Goal: Task Accomplishment & Management: Use online tool/utility

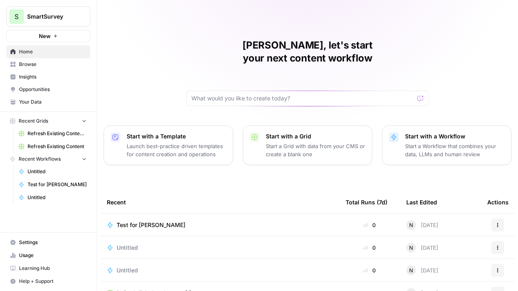
click at [454, 142] on p "Start a Workflow that combines your data, LLMs and human review" at bounding box center [454, 150] width 99 height 16
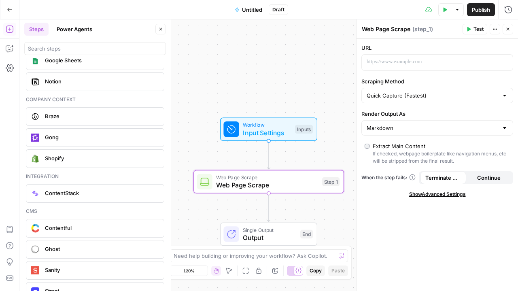
scroll to position [1657, 0]
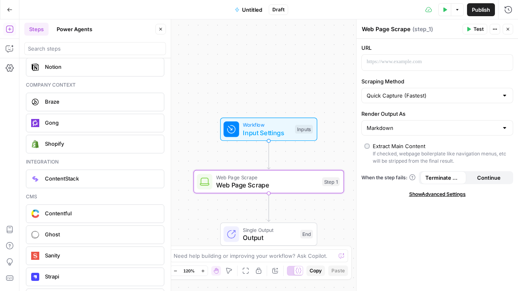
click at [79, 27] on button "Power Agents" at bounding box center [74, 29] width 45 height 13
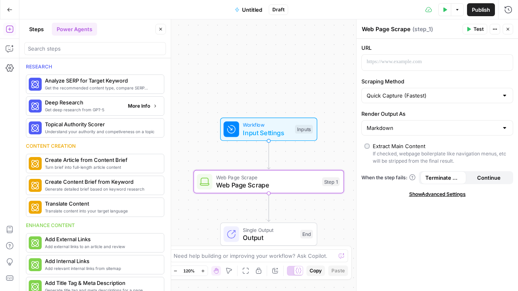
click at [125, 99] on div "Get deep research from GPT-5 Deep Research More Info" at bounding box center [95, 106] width 132 height 14
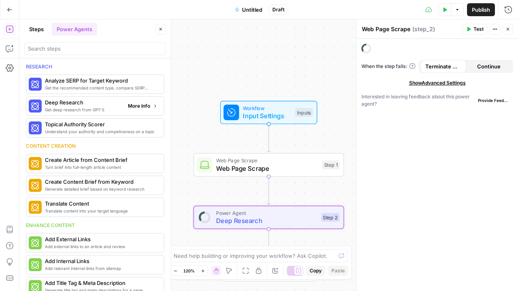
type textarea "Deep Research"
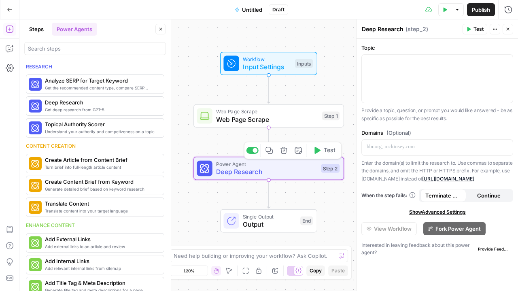
click at [283, 152] on icon "button" at bounding box center [283, 150] width 7 height 7
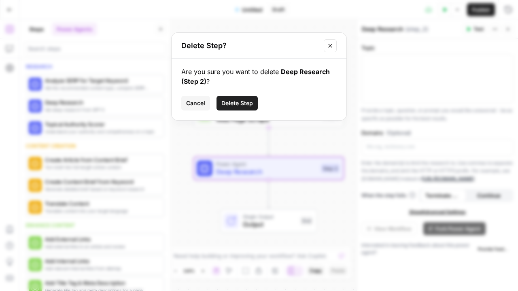
click at [228, 105] on span "Delete Step" at bounding box center [237, 103] width 32 height 8
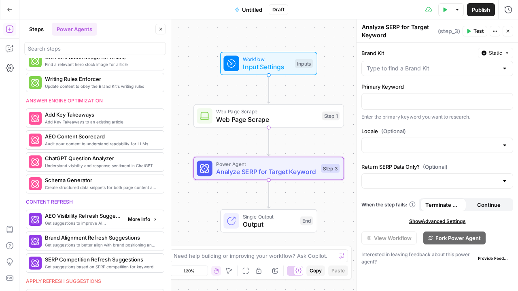
scroll to position [247, 0]
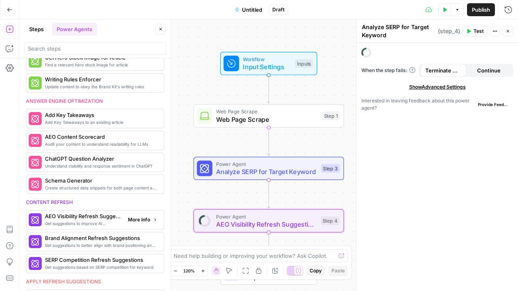
type textarea "AEO Visibility Refresh Suggestions"
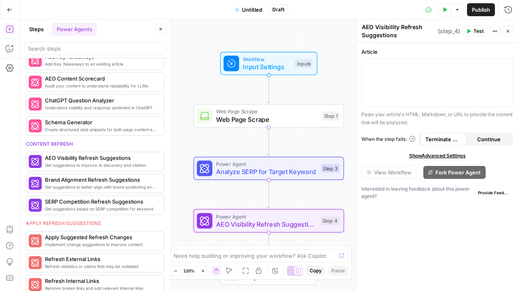
scroll to position [396, 0]
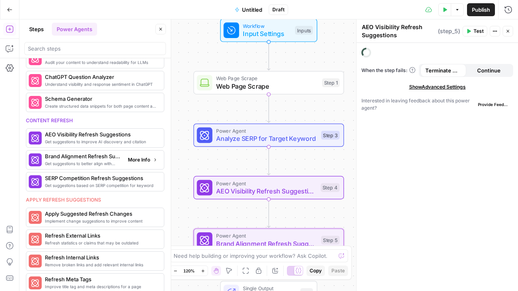
type textarea "Brand Alignment Refresh Suggestions"
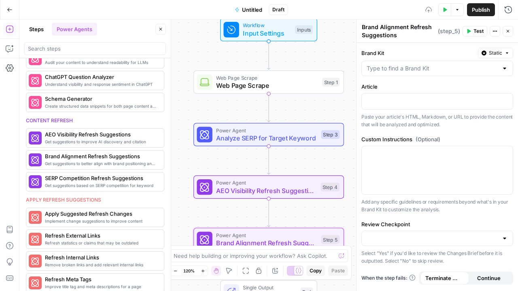
scroll to position [374, 0]
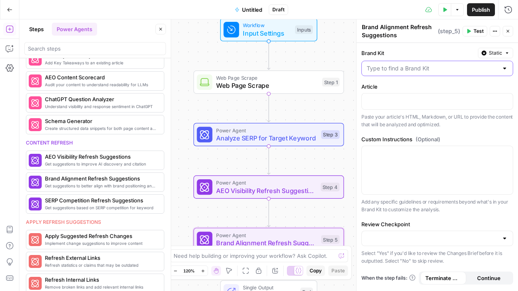
click at [410, 67] on input "Brand Kit" at bounding box center [431, 68] width 131 height 8
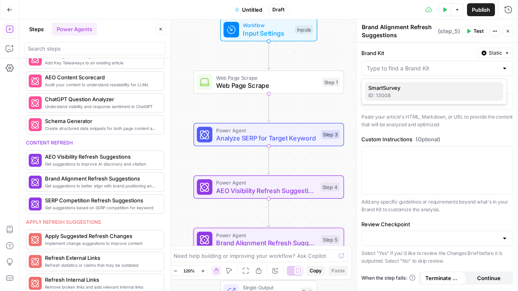
click at [391, 95] on div "ID: 13008" at bounding box center [434, 95] width 132 height 7
type input "SmartSurvey"
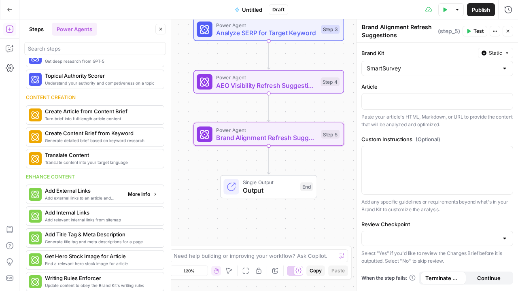
scroll to position [149, 0]
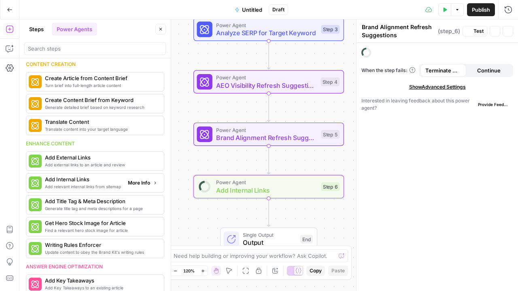
type textarea "Add Internal Links"
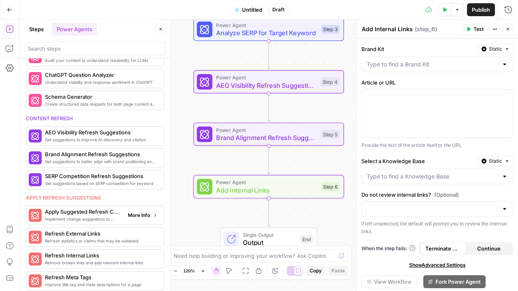
scroll to position [403, 0]
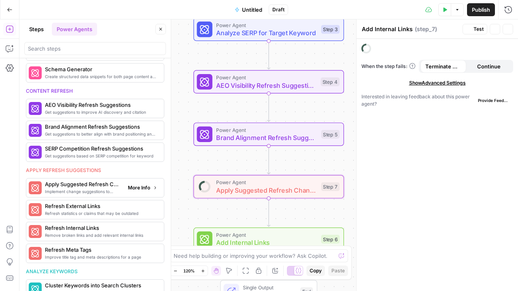
type textarea "Apply Suggested Refresh Changes"
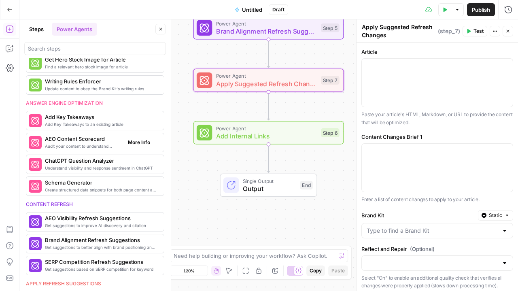
scroll to position [290, 0]
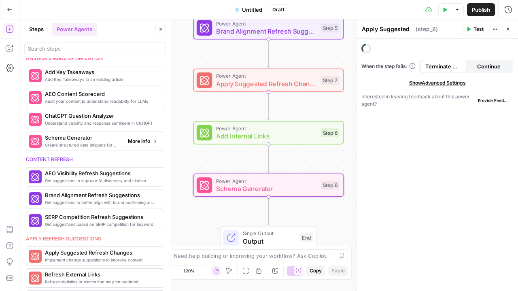
type textarea "Schema Generator"
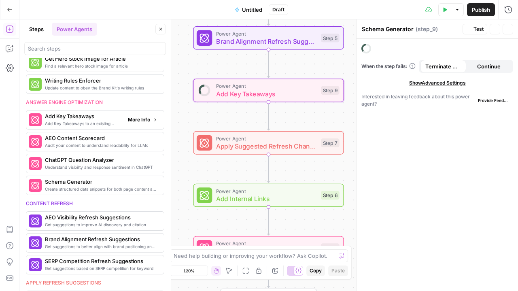
type textarea "Add Key Takeaways"
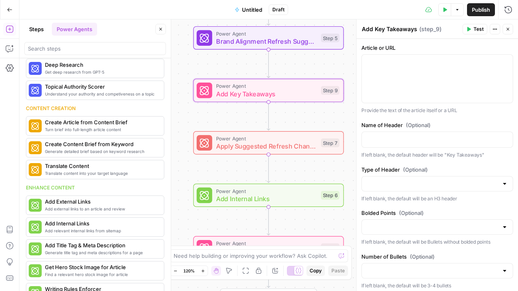
scroll to position [0, 0]
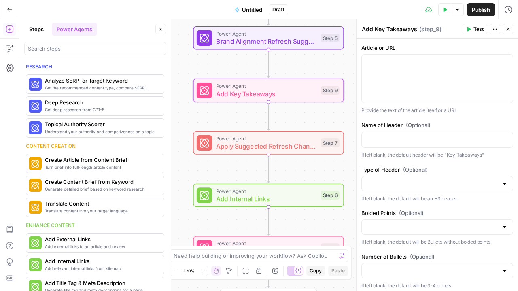
click at [38, 26] on button "Steps" at bounding box center [36, 29] width 24 height 13
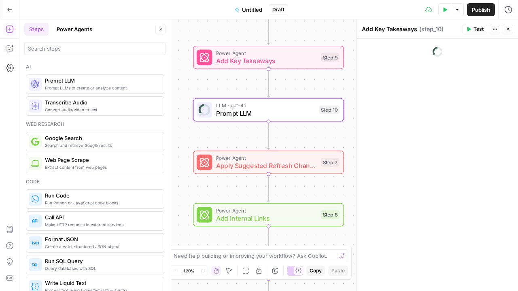
type textarea "Prompt LLM"
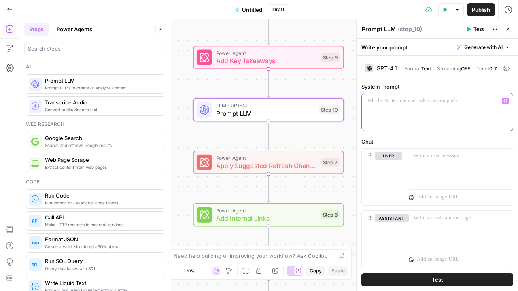
click at [398, 108] on div at bounding box center [436, 111] width 151 height 37
click at [466, 105] on p "**********" at bounding box center [433, 105] width 135 height 16
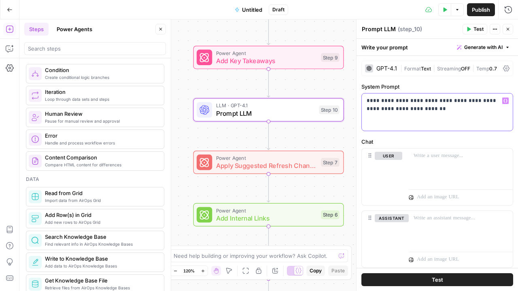
scroll to position [292, 0]
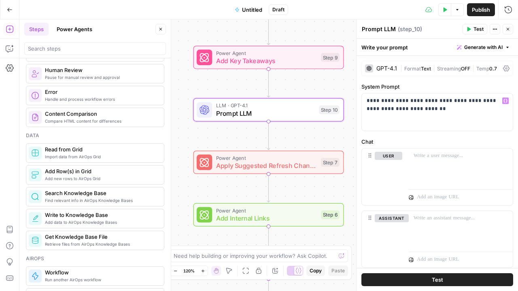
click at [72, 29] on button "Power Agents" at bounding box center [74, 29] width 45 height 13
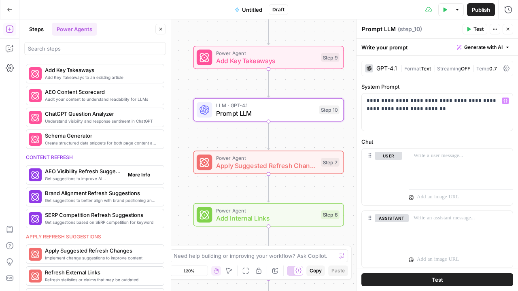
scroll to position [407, 0]
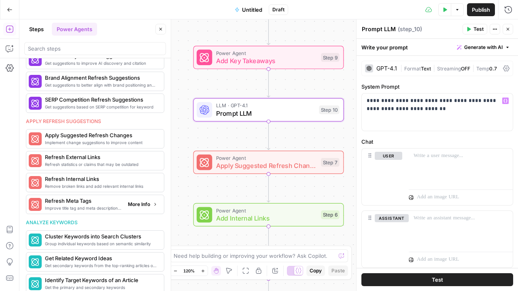
click at [87, 198] on span "Refresh Meta Tags" at bounding box center [83, 201] width 76 height 8
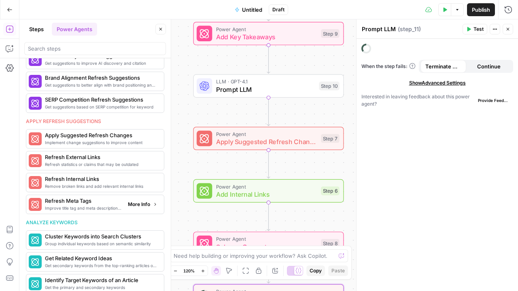
type textarea "Refresh Meta Tags"
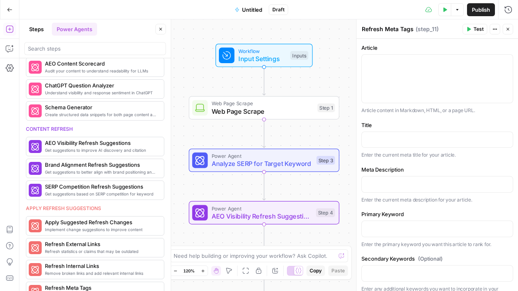
scroll to position [451, 0]
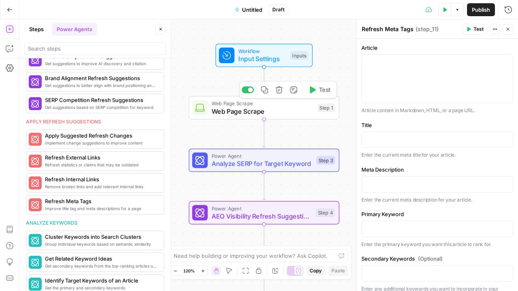
click at [277, 110] on span "Web Page Scrape" at bounding box center [262, 111] width 102 height 10
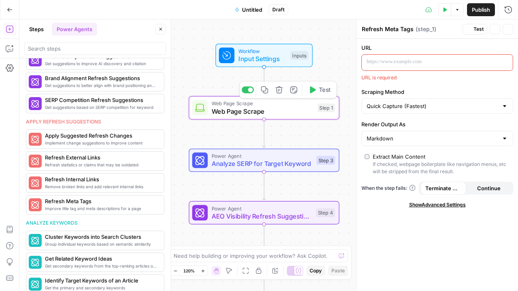
type textarea "Web Page Scrape"
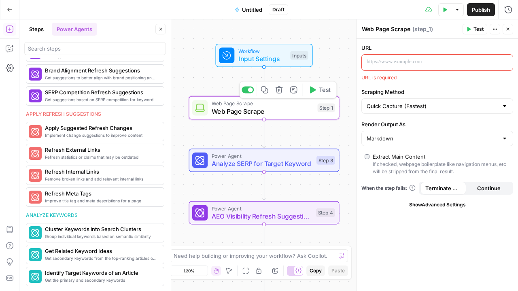
scroll to position [407, 0]
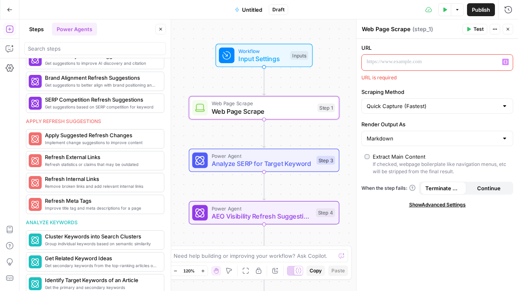
click at [406, 68] on div at bounding box center [430, 63] width 138 height 16
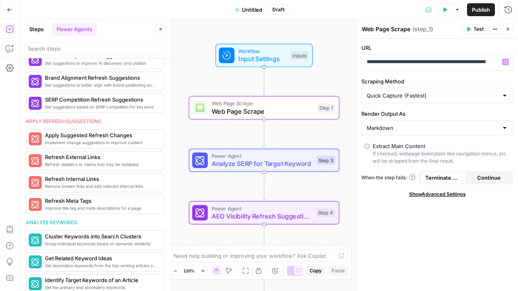
click at [473, 31] on button "Test" at bounding box center [474, 29] width 25 height 11
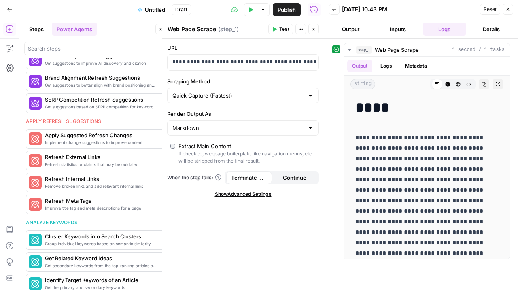
click at [263, 139] on div "**********" at bounding box center [242, 165] width 161 height 252
click at [238, 128] on input "Render Output As" at bounding box center [237, 128] width 131 height 8
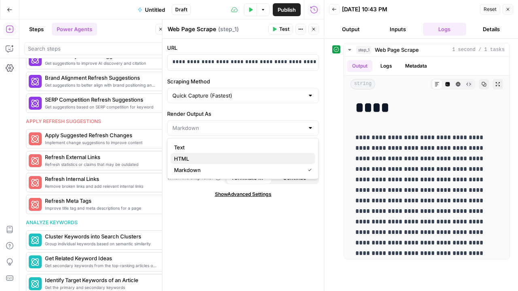
click at [208, 162] on button "HTML" at bounding box center [243, 158] width 144 height 11
type input "HTML"
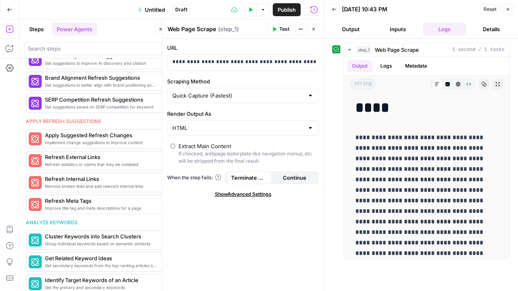
click at [228, 197] on div "**********" at bounding box center [242, 165] width 161 height 252
click at [223, 194] on span "Show Advanced Settings" at bounding box center [243, 193] width 57 height 7
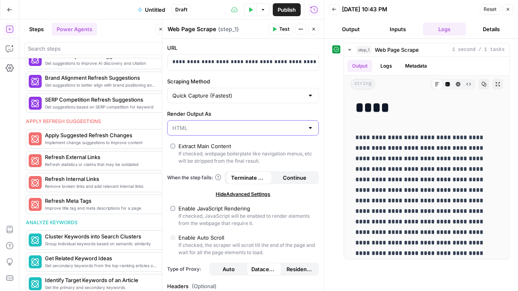
click at [188, 124] on input "Render Output As" at bounding box center [237, 128] width 131 height 8
click at [175, 204] on label "Enable JavaScript Rendering If checked, JavaScript will be enabled to render el…" at bounding box center [242, 215] width 145 height 23
type input "Custom"
click at [482, 8] on button "Reset" at bounding box center [490, 9] width 20 height 11
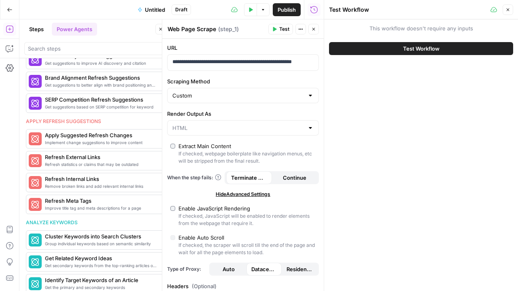
click at [195, 213] on div "If checked, JavaScript will be enabled to render elements from the webpage that…" at bounding box center [246, 219] width 137 height 15
click at [413, 46] on span "Test Workflow" at bounding box center [421, 48] width 36 height 8
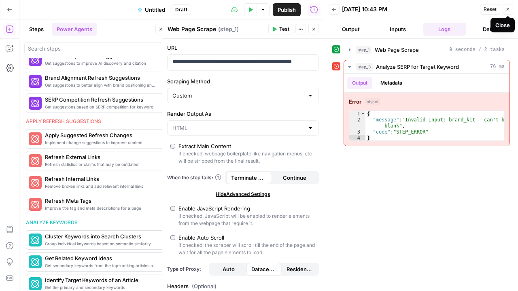
click at [506, 11] on icon "button" at bounding box center [507, 9] width 5 height 5
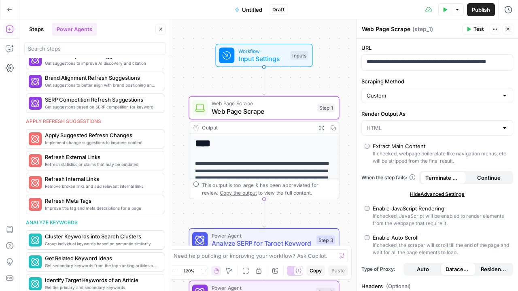
click at [270, 234] on span "Power Agent" at bounding box center [261, 235] width 101 height 8
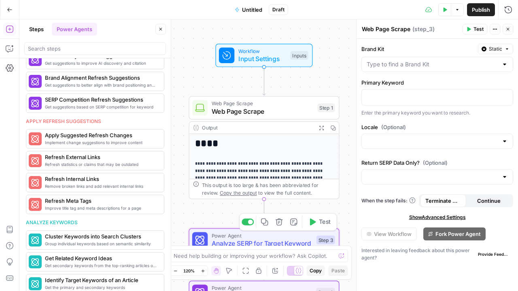
type textarea "Analyze SERP for Target Keyword"
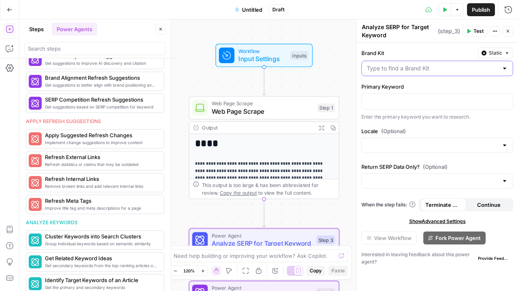
click at [431, 69] on input "Brand Kit" at bounding box center [431, 68] width 131 height 8
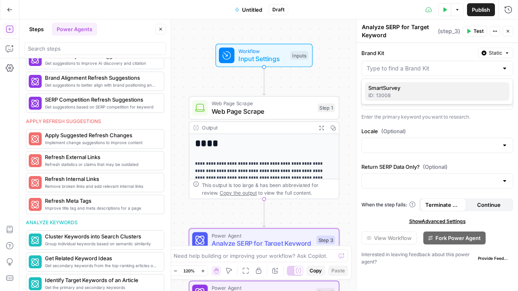
click at [414, 91] on span "SmartSurvey" at bounding box center [435, 88] width 135 height 8
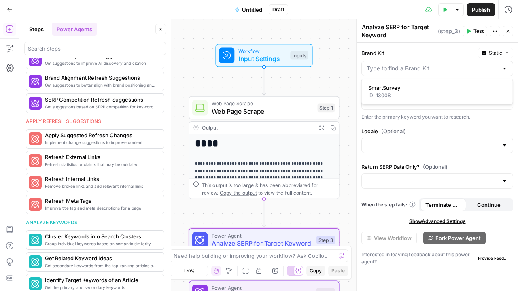
type input "SmartSurvey"
click at [398, 98] on p at bounding box center [436, 101] width 141 height 8
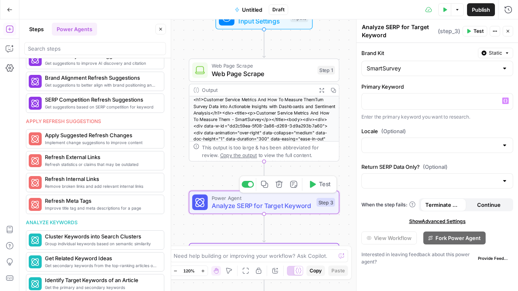
click at [277, 184] on icon "button" at bounding box center [279, 184] width 8 height 8
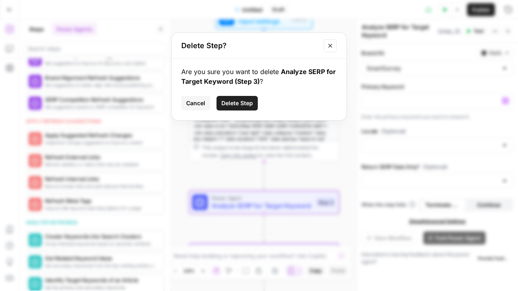
click at [231, 101] on span "Delete Step" at bounding box center [237, 103] width 32 height 8
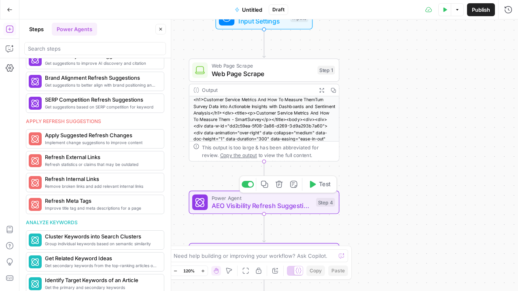
click at [257, 203] on span "AEO Visibility Refresh Suggestions" at bounding box center [261, 206] width 100 height 10
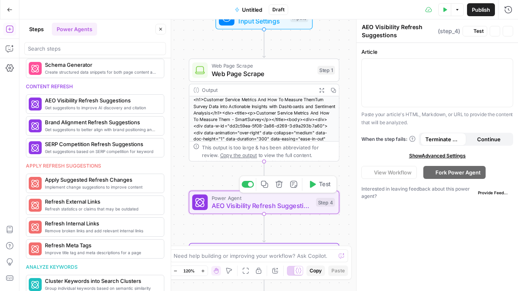
scroll to position [451, 0]
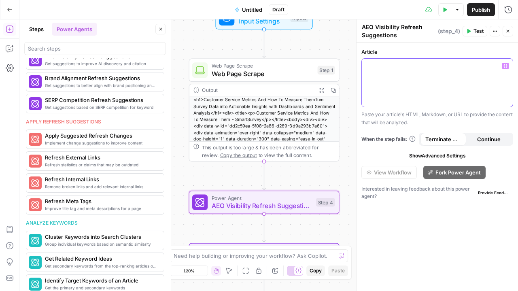
click at [426, 93] on div at bounding box center [436, 83] width 151 height 48
click at [508, 63] on button "Variables Menu" at bounding box center [505, 66] width 6 height 6
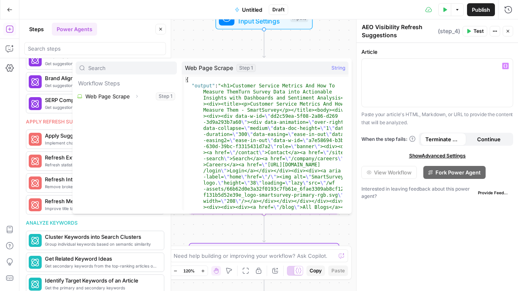
click at [314, 52] on div "Workflow Input Settings Inputs Web Page Scrape Web Page Scrape Step 1 Output Ex…" at bounding box center [268, 154] width 498 height 271
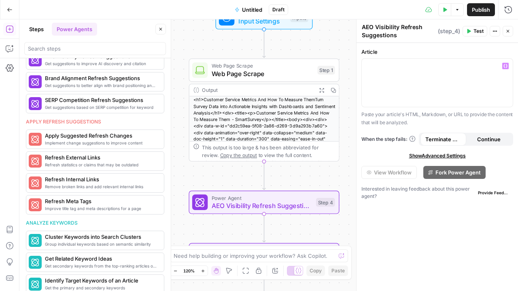
scroll to position [407, 0]
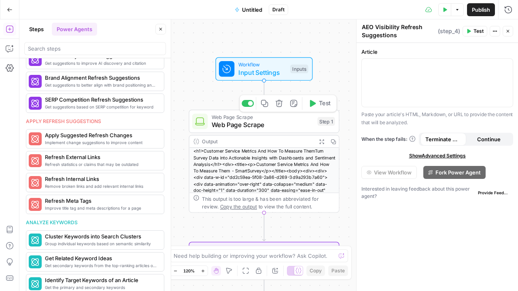
click at [319, 106] on span "Test" at bounding box center [325, 103] width 12 height 9
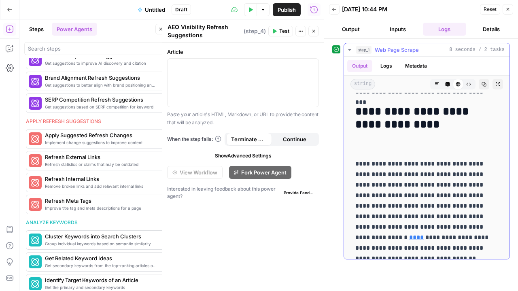
scroll to position [1411, 0]
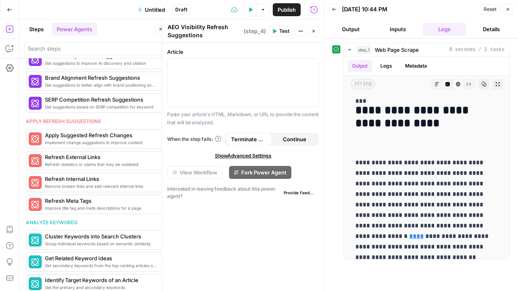
click at [280, 27] on span "Test" at bounding box center [284, 30] width 10 height 7
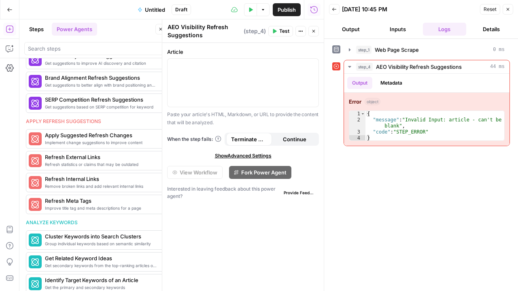
click at [496, 9] on span "Reset" at bounding box center [489, 9] width 13 height 7
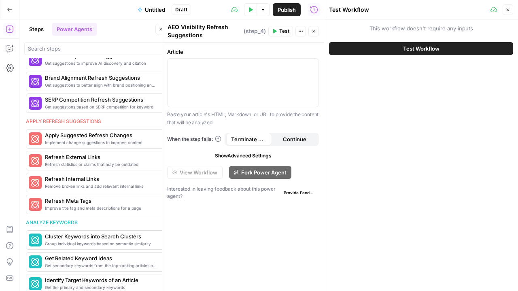
click at [505, 9] on button "Close" at bounding box center [507, 9] width 11 height 11
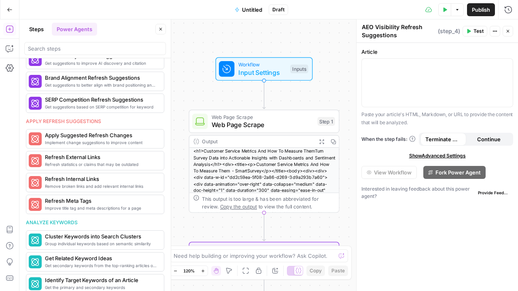
scroll to position [61, 0]
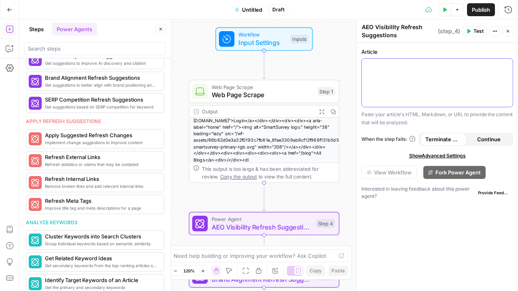
click at [415, 66] on p at bounding box center [436, 66] width 141 height 8
click at [506, 67] on icon "button" at bounding box center [505, 66] width 4 height 4
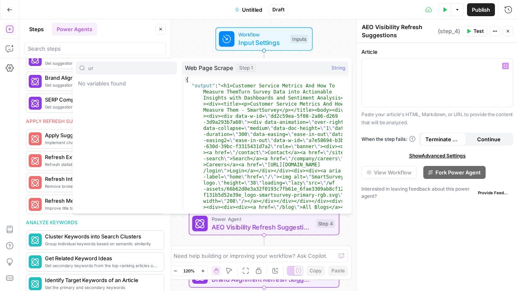
type input "u"
click at [453, 69] on p at bounding box center [436, 66] width 141 height 8
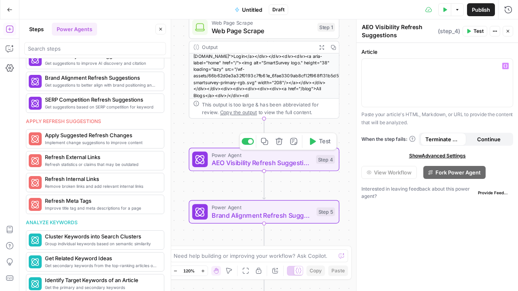
click at [256, 217] on span "Brand Alignment Refresh Suggestions" at bounding box center [261, 215] width 101 height 10
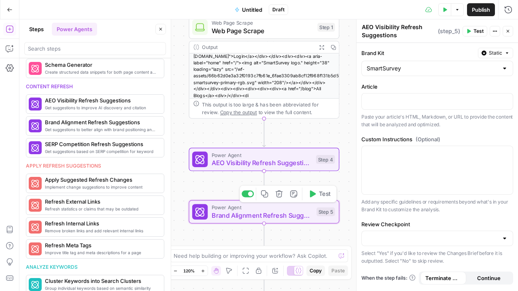
scroll to position [451, 0]
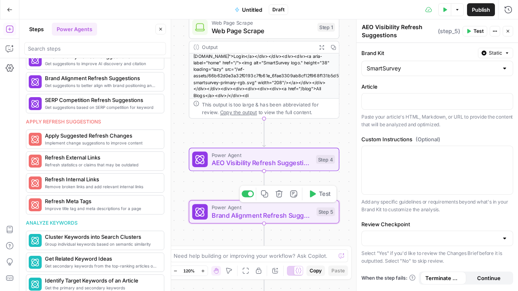
type textarea "Brand Alignment Refresh Suggestions"
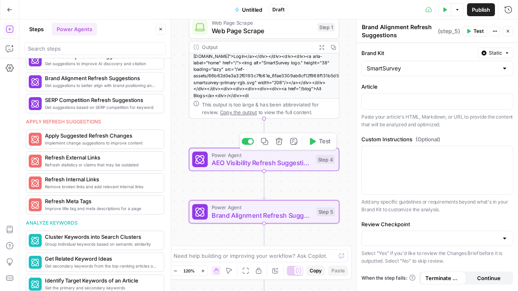
click at [251, 164] on span "AEO Visibility Refresh Suggestions" at bounding box center [261, 163] width 100 height 10
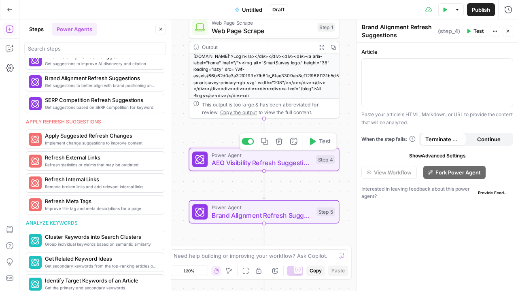
type textarea "AEO Visibility Refresh Suggestions"
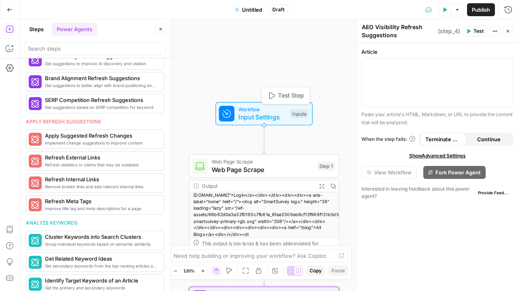
click at [273, 112] on span "Input Settings" at bounding box center [262, 117] width 48 height 10
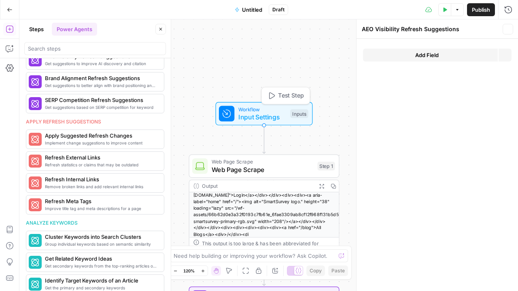
type textarea "Inputs"
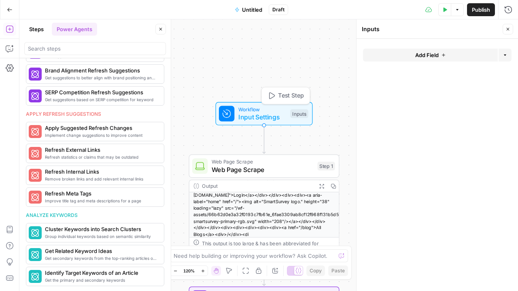
scroll to position [407, 0]
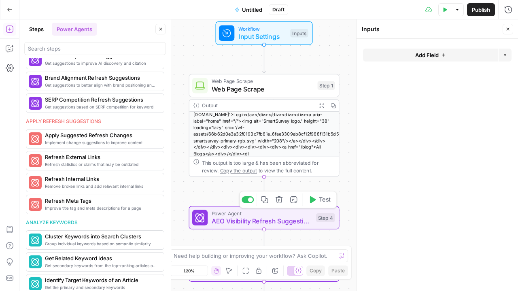
click at [242, 224] on span "AEO Visibility Refresh Suggestions" at bounding box center [261, 221] width 100 height 10
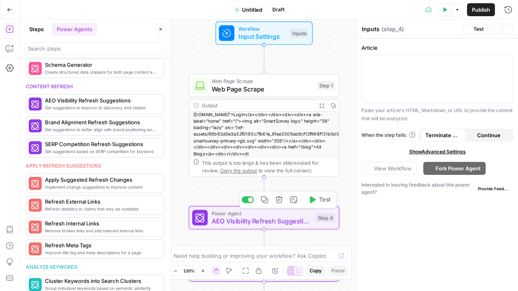
type textarea "AEO Visibility Refresh Suggestions"
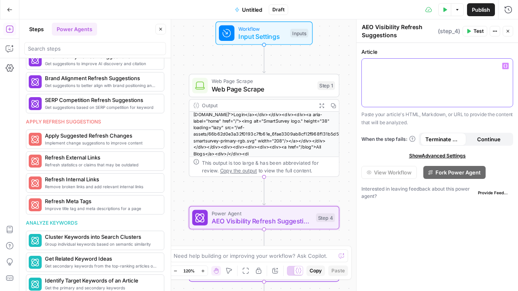
click at [433, 88] on div at bounding box center [436, 83] width 151 height 48
click at [489, 29] on div "Test Actions Close" at bounding box center [487, 31] width 51 height 11
click at [507, 67] on icon "button" at bounding box center [505, 66] width 4 height 4
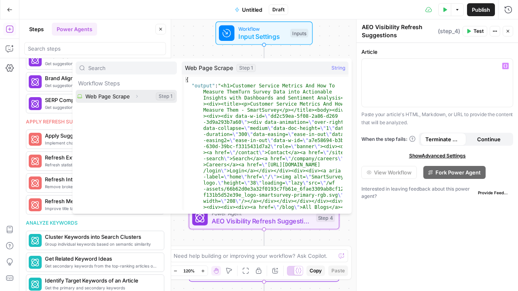
click at [125, 97] on button "Select variable Web Page Scrape" at bounding box center [126, 96] width 101 height 13
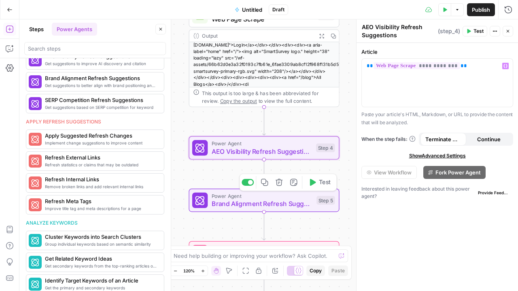
click at [255, 205] on span "Brand Alignment Refresh Suggestions" at bounding box center [261, 204] width 101 height 10
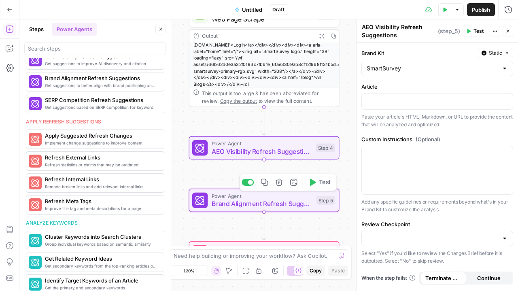
type textarea "Brand Alignment Refresh Suggestions"
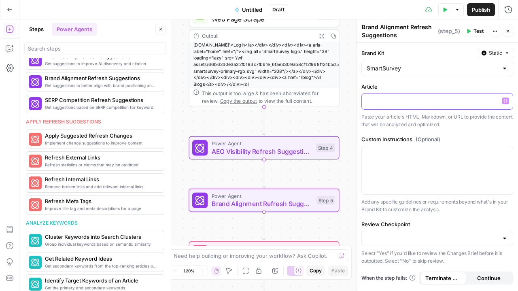
click at [433, 100] on p at bounding box center [436, 101] width 141 height 8
click at [503, 101] on icon "button" at bounding box center [505, 101] width 4 height 4
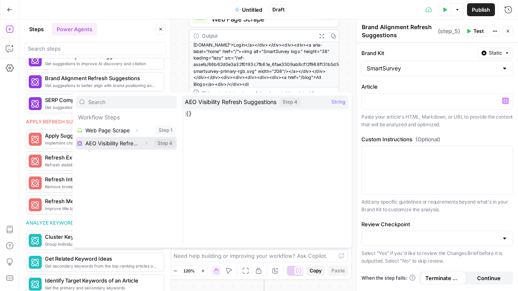
click at [116, 146] on button "Select variable AEO Visibility Refresh Suggestions" at bounding box center [126, 143] width 101 height 13
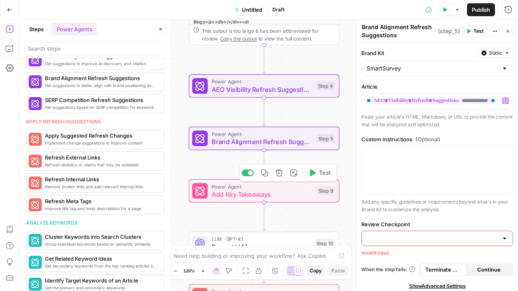
click at [277, 195] on span "Add Key Takeaways" at bounding box center [261, 194] width 101 height 10
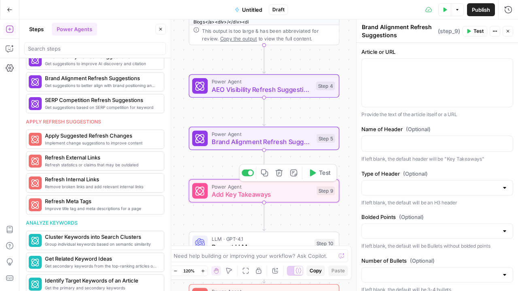
type textarea "Add Key Takeaways"
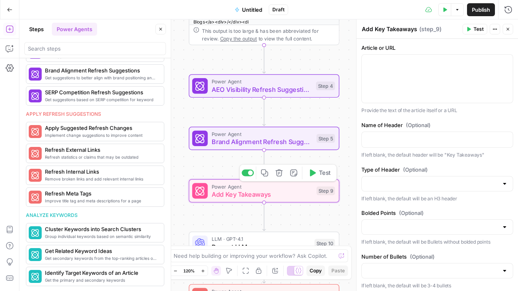
scroll to position [407, 0]
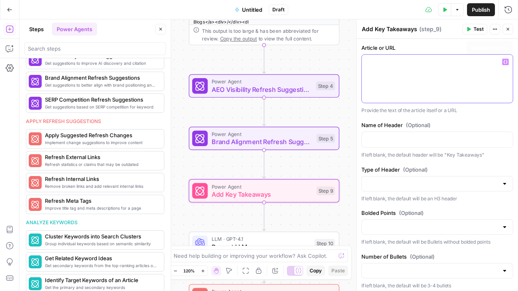
click at [502, 63] on button "Variables Menu" at bounding box center [505, 62] width 6 height 6
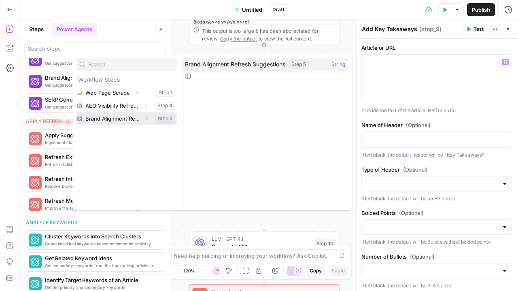
click at [123, 117] on button "Select variable Brand Alignment Refresh Suggestions" at bounding box center [126, 118] width 101 height 13
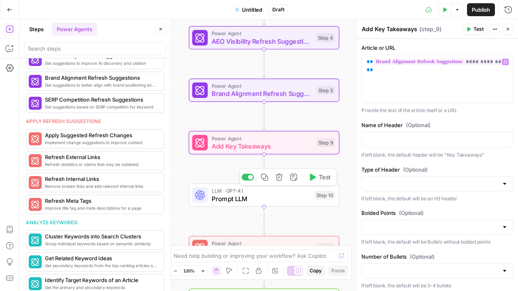
click at [258, 197] on span "Prompt LLM" at bounding box center [260, 199] width 99 height 10
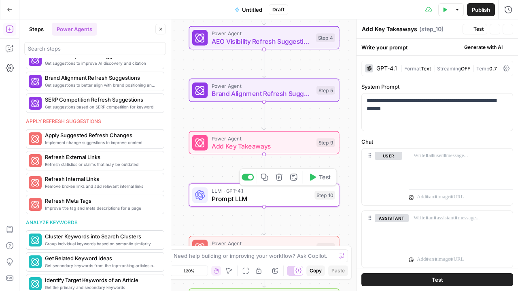
type textarea "Prompt LLM"
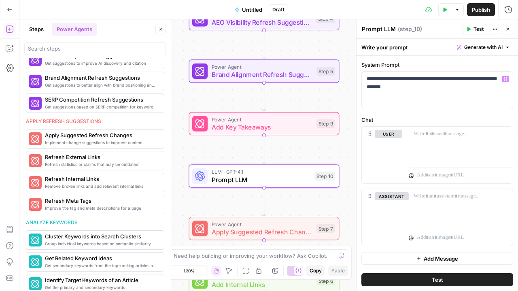
scroll to position [0, 0]
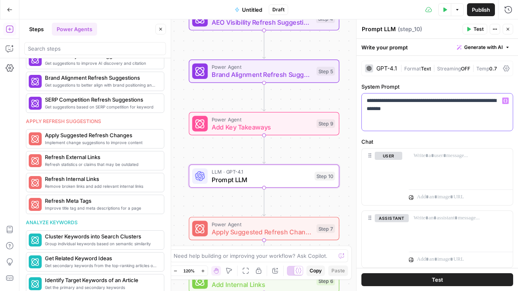
click at [442, 108] on p "**********" at bounding box center [433, 105] width 135 height 16
click at [463, 99] on p "**********" at bounding box center [433, 105] width 135 height 16
click at [502, 99] on button "Variables Menu" at bounding box center [505, 100] width 6 height 6
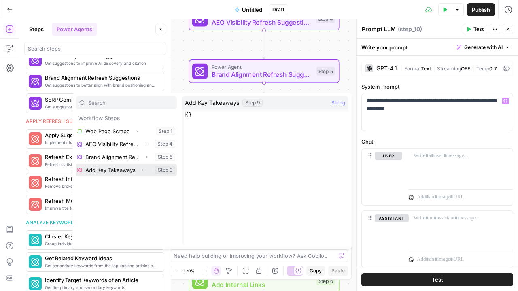
click at [123, 174] on button "Select variable Add Key Takeaways" at bounding box center [126, 169] width 101 height 13
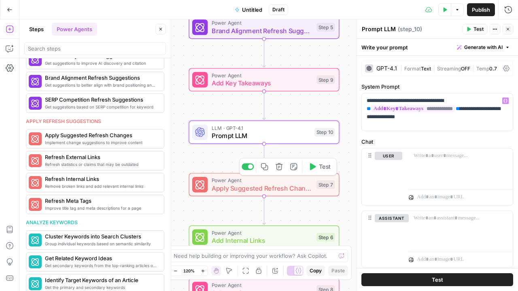
click at [231, 187] on span "Apply Suggested Refresh Changes" at bounding box center [261, 188] width 101 height 10
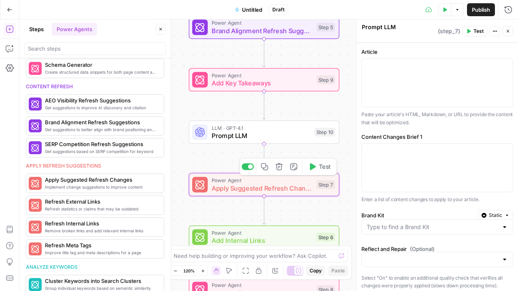
scroll to position [451, 0]
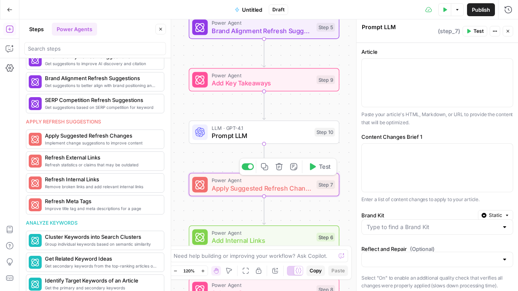
type textarea "Apply Suggested Refresh Changes"
click at [240, 247] on div "Need help building or improving your workflow? Ask Copilot. Zoom Out 120% Zoom …" at bounding box center [258, 262] width 185 height 34
click at [235, 239] on span "Add Internal Links" at bounding box center [261, 240] width 101 height 10
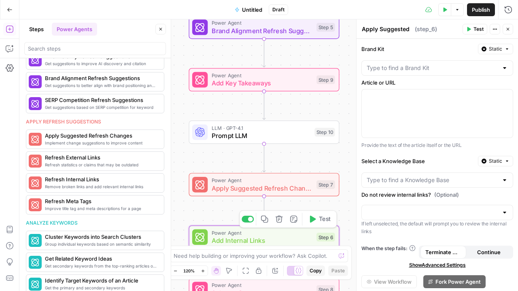
type textarea "Add Internal Links"
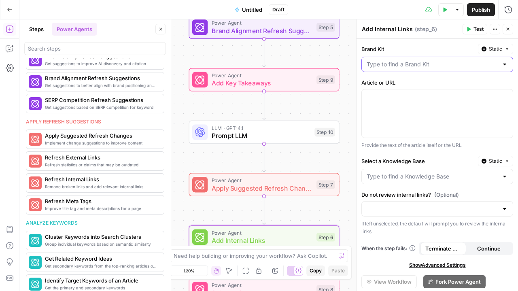
click at [456, 64] on input "Brand Kit" at bounding box center [431, 64] width 131 height 8
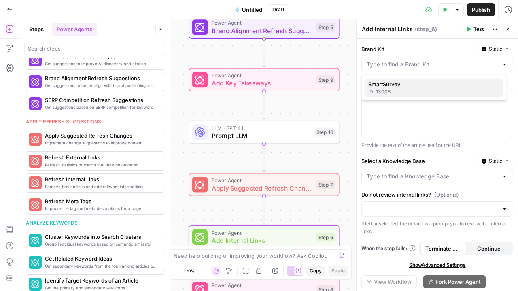
click at [419, 93] on div "ID: 13008" at bounding box center [434, 91] width 132 height 7
type input "SmartSurvey"
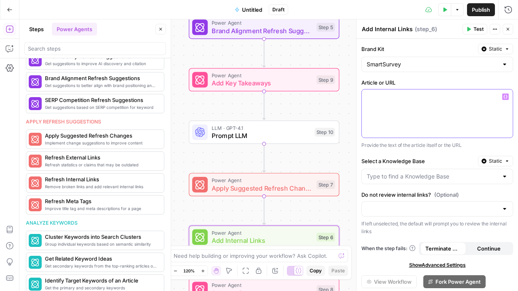
click at [415, 100] on p at bounding box center [436, 97] width 141 height 8
click at [498, 100] on div at bounding box center [436, 113] width 151 height 48
click at [503, 95] on icon "button" at bounding box center [505, 97] width 4 height 4
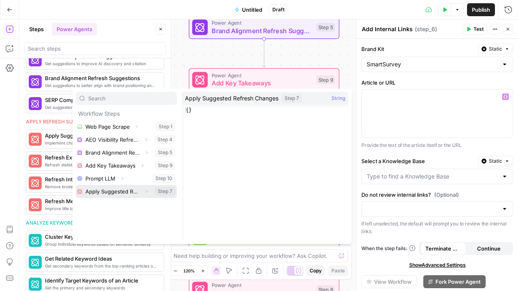
click at [116, 190] on button "Select variable Apply Suggested Refresh Changes" at bounding box center [126, 191] width 101 height 13
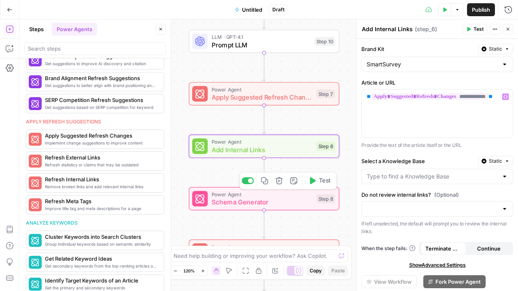
click at [306, 208] on div "Power Agent Schema Generator Step 8 Copy step Delete step Add Note Test" at bounding box center [264, 198] width 150 height 23
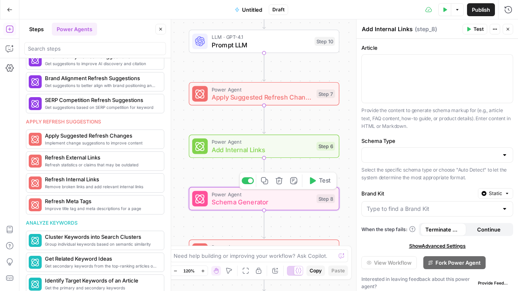
type textarea "Schema Generator"
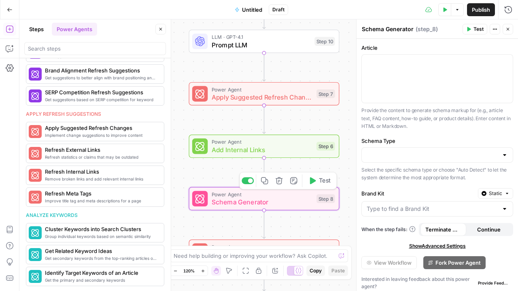
scroll to position [407, 0]
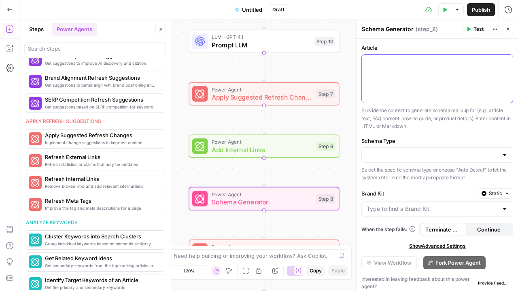
click at [423, 70] on div at bounding box center [436, 79] width 151 height 48
click at [502, 63] on button "Variables Menu" at bounding box center [505, 62] width 6 height 6
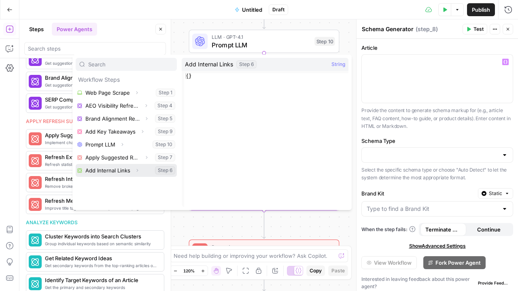
click at [108, 171] on button "Select variable Add Internal Links" at bounding box center [126, 170] width 101 height 13
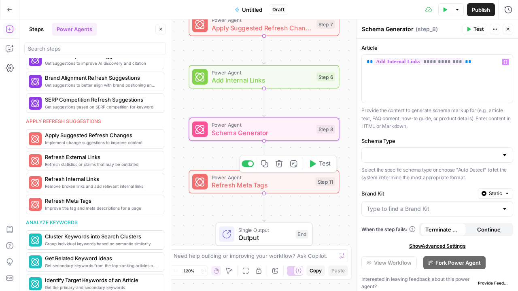
click at [283, 186] on span "Refresh Meta Tags" at bounding box center [261, 185] width 100 height 10
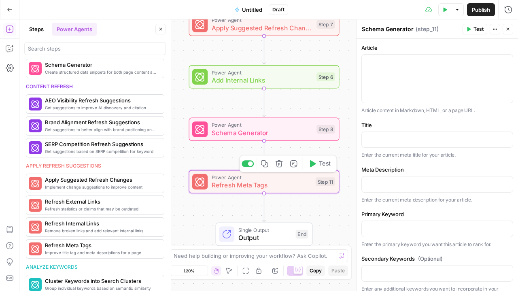
scroll to position [451, 0]
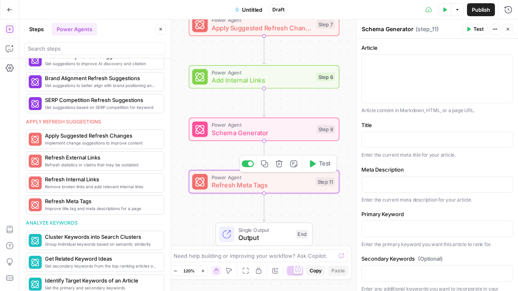
type textarea "Refresh Meta Tags"
click at [502, 64] on button "Variables Menu" at bounding box center [505, 62] width 6 height 6
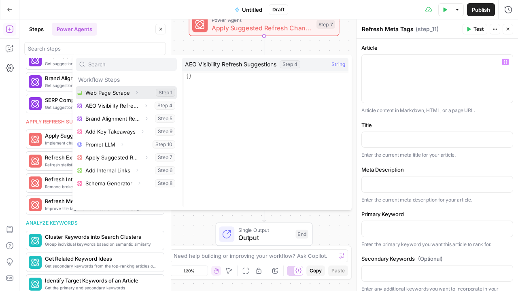
click at [106, 89] on button "Select variable Web Page Scrape" at bounding box center [126, 92] width 101 height 13
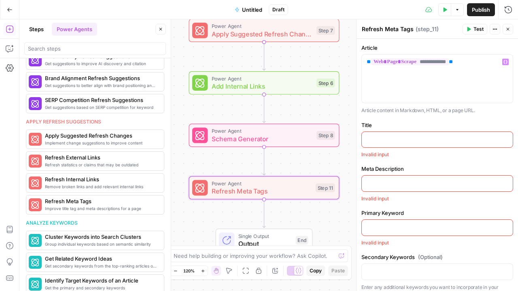
drag, startPoint x: 324, startPoint y: 209, endPoint x: 207, endPoint y: 199, distance: 117.6
click at [207, 199] on div "Workflow Input Settings Inputs Web Page Scrape Web Page Scrape Step 1 Output Ex…" at bounding box center [268, 154] width 498 height 271
click at [206, 214] on div "Workflow Input Settings Inputs Web Page Scrape Web Page Scrape Step 1 Output Ex…" at bounding box center [268, 154] width 498 height 271
click at [502, 62] on button "Variables Menu" at bounding box center [505, 62] width 6 height 6
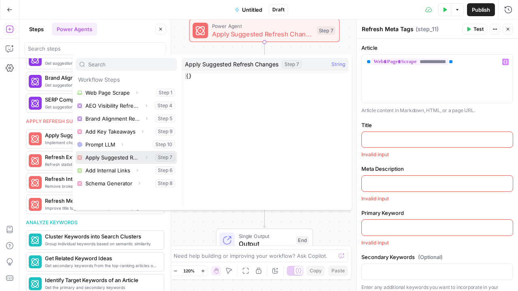
click at [115, 156] on button "Select variable Apply Suggested Refresh Changes" at bounding box center [126, 157] width 101 height 13
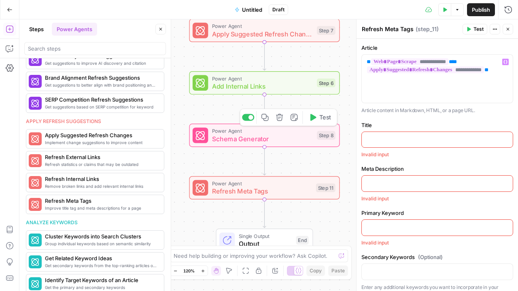
click at [289, 141] on span "Schema Generator" at bounding box center [262, 139] width 101 height 10
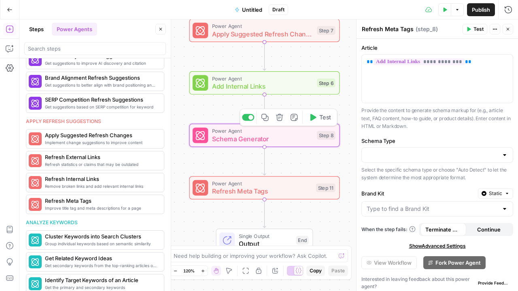
type textarea "Schema Generator"
click at [261, 194] on span "Refresh Meta Tags" at bounding box center [262, 191] width 100 height 10
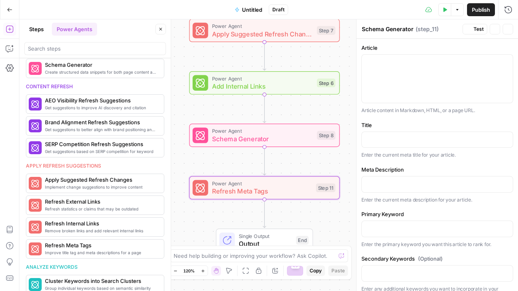
scroll to position [451, 0]
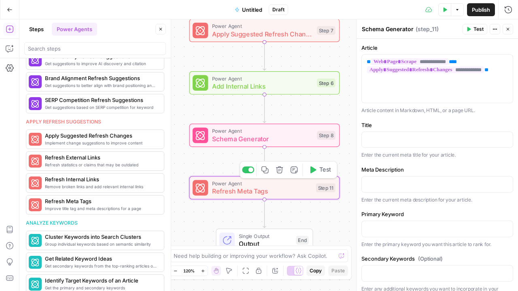
type textarea "Refresh Meta Tags"
